Goal: Navigation & Orientation: Find specific page/section

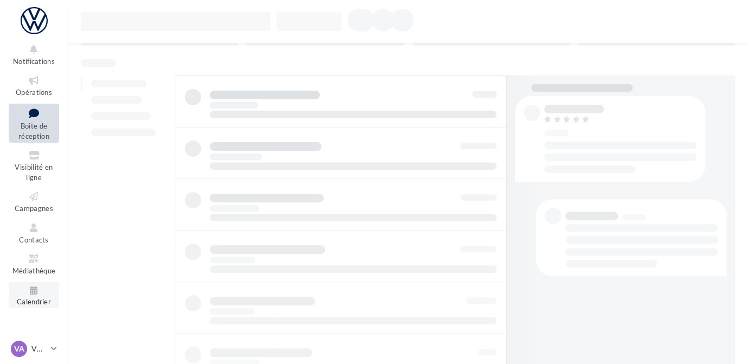
scroll to position [72, 0]
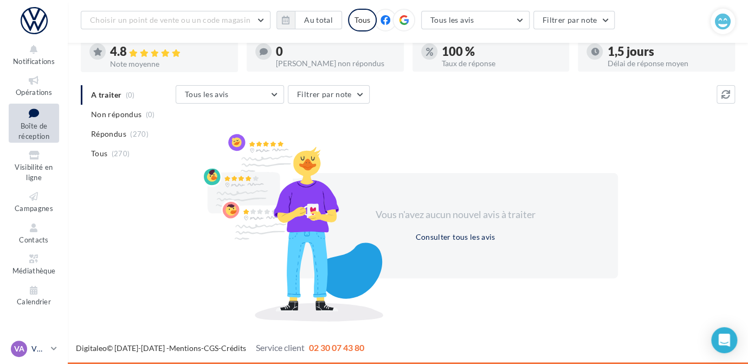
click at [33, 349] on p "VW AGEN" at bounding box center [38, 348] width 15 height 11
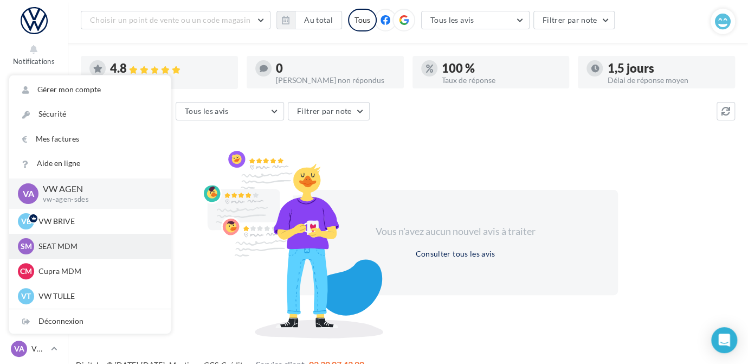
scroll to position [0, 0]
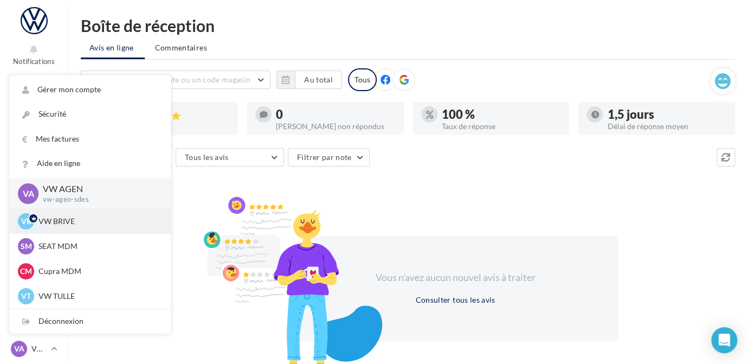
click at [49, 219] on p "VW BRIVE" at bounding box center [98, 221] width 119 height 11
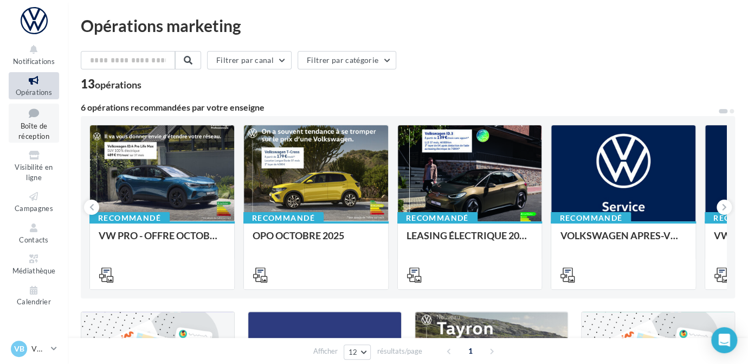
click at [31, 129] on span "Boîte de réception" at bounding box center [33, 130] width 31 height 19
